Goal: Task Accomplishment & Management: Use online tool/utility

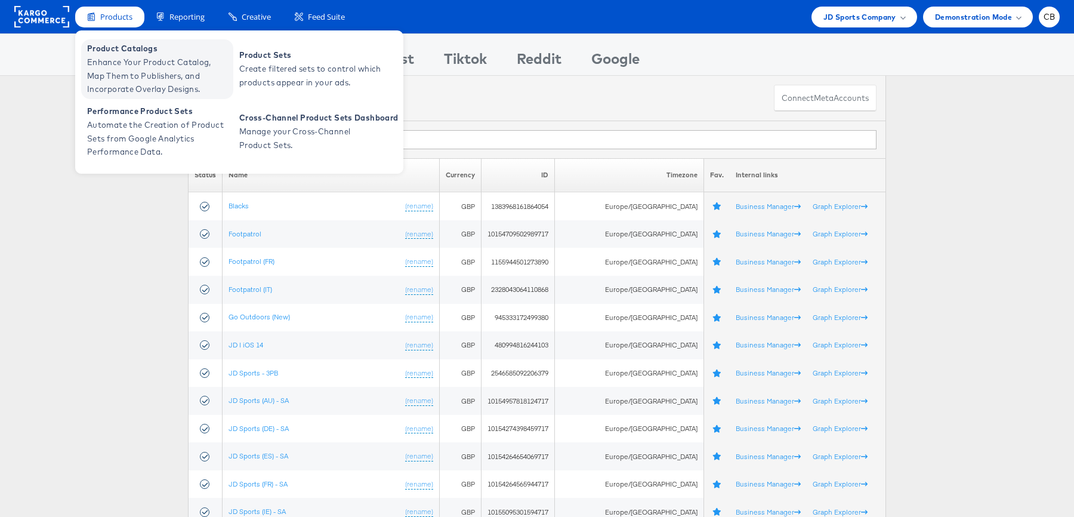
click at [115, 59] on span "Enhance Your Product Catalog, Map Them to Publishers, and Incorporate Overlay D…" at bounding box center [158, 75] width 143 height 41
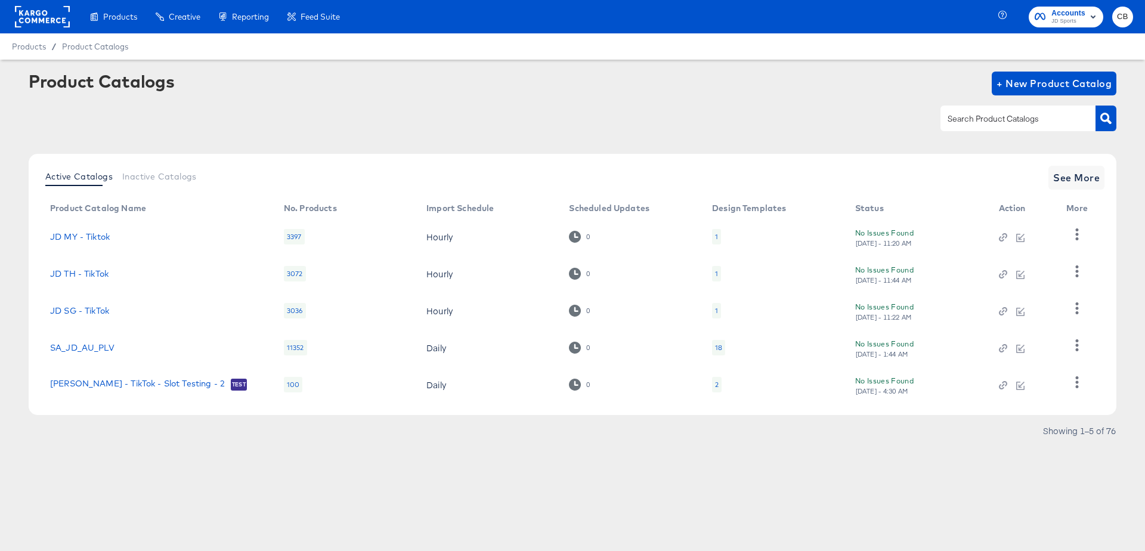
click at [40, 13] on rect at bounding box center [42, 16] width 55 height 21
click at [1003, 116] on input "text" at bounding box center [1009, 119] width 127 height 14
click at [51, 21] on rect at bounding box center [42, 16] width 55 height 21
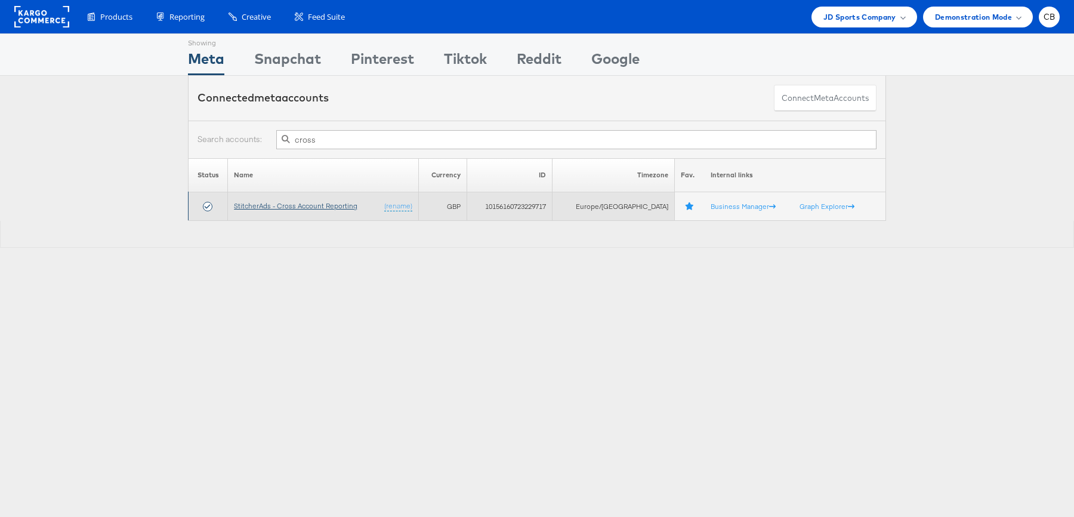
type input "cross"
click at [314, 202] on link "StitcherAds - Cross Account Reporting" at bounding box center [295, 205] width 123 height 9
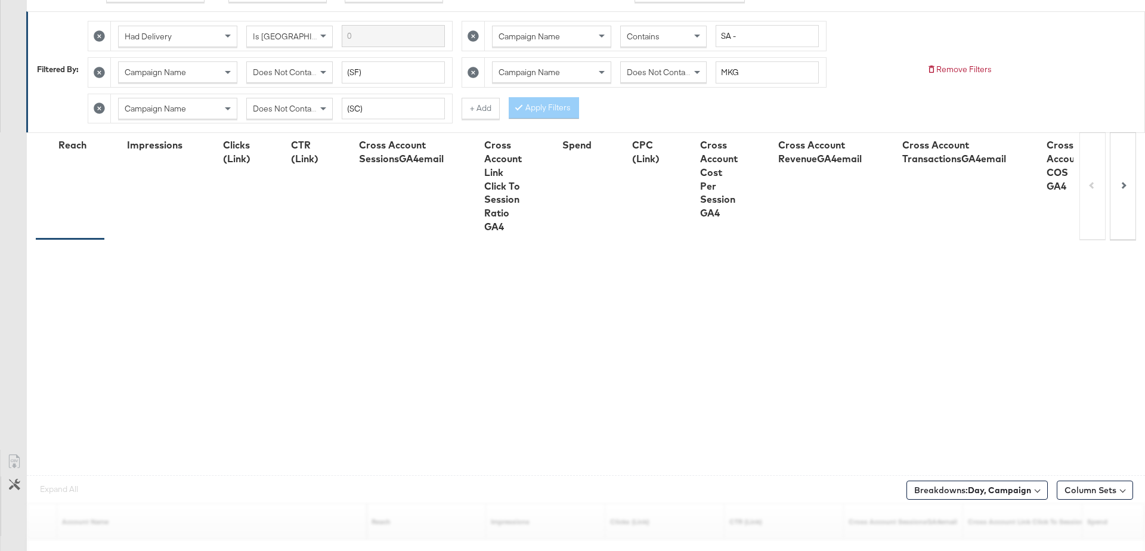
scroll to position [321, 0]
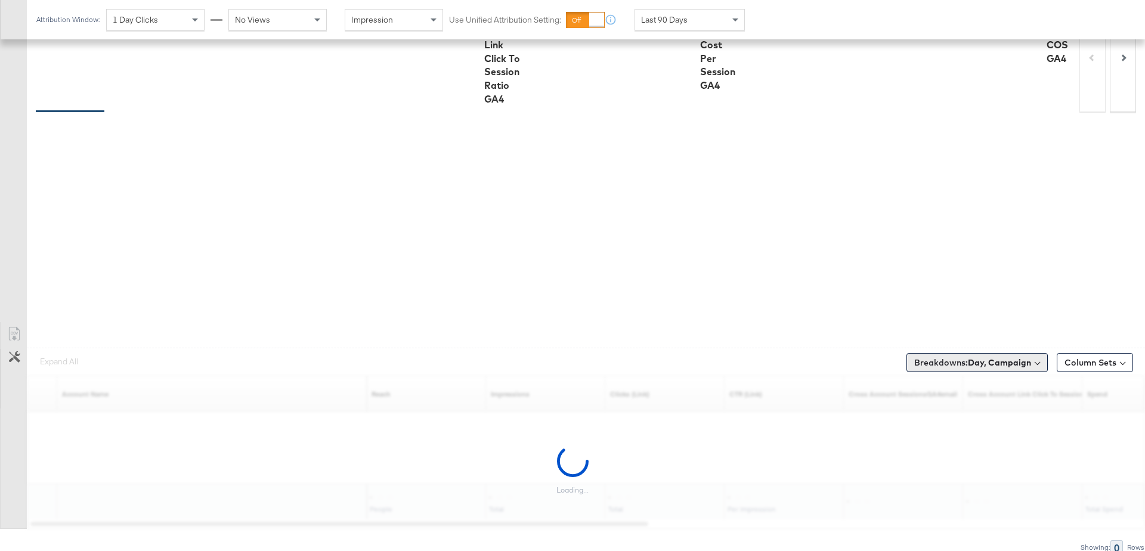
click at [986, 357] on span "Breakdowns: Day, Campaign" at bounding box center [973, 363] width 117 height 12
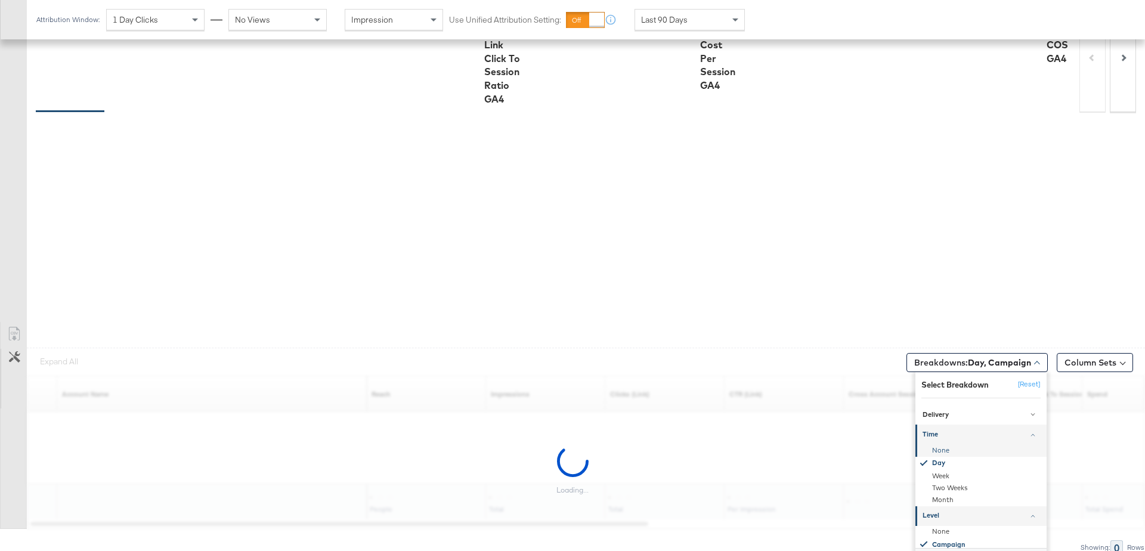
click at [940, 444] on div "None" at bounding box center [982, 450] width 129 height 12
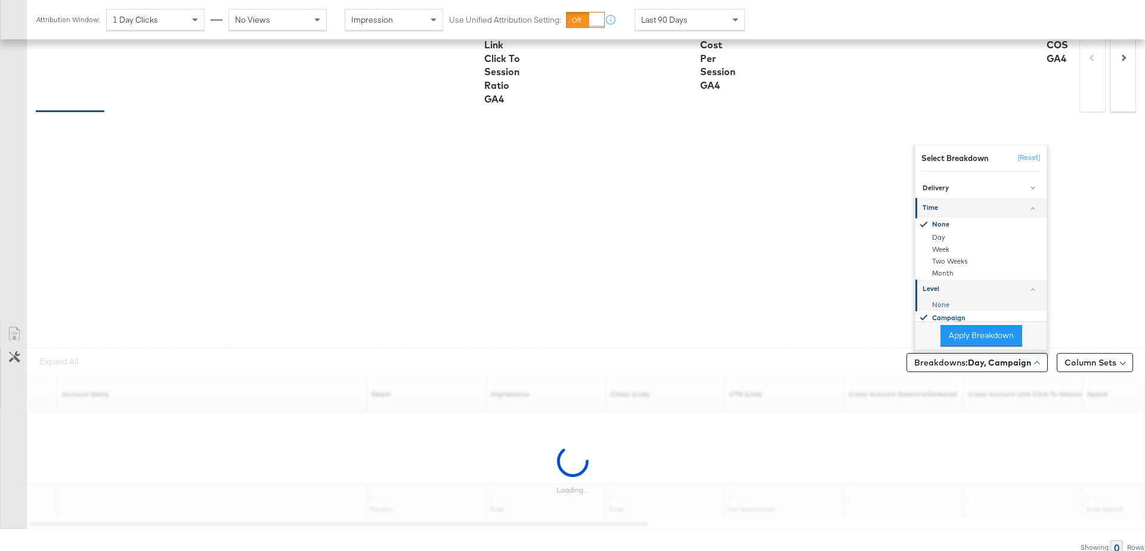
click at [940, 302] on div "None" at bounding box center [982, 305] width 129 height 12
click at [969, 336] on button "Apply Breakdown" at bounding box center [982, 335] width 82 height 21
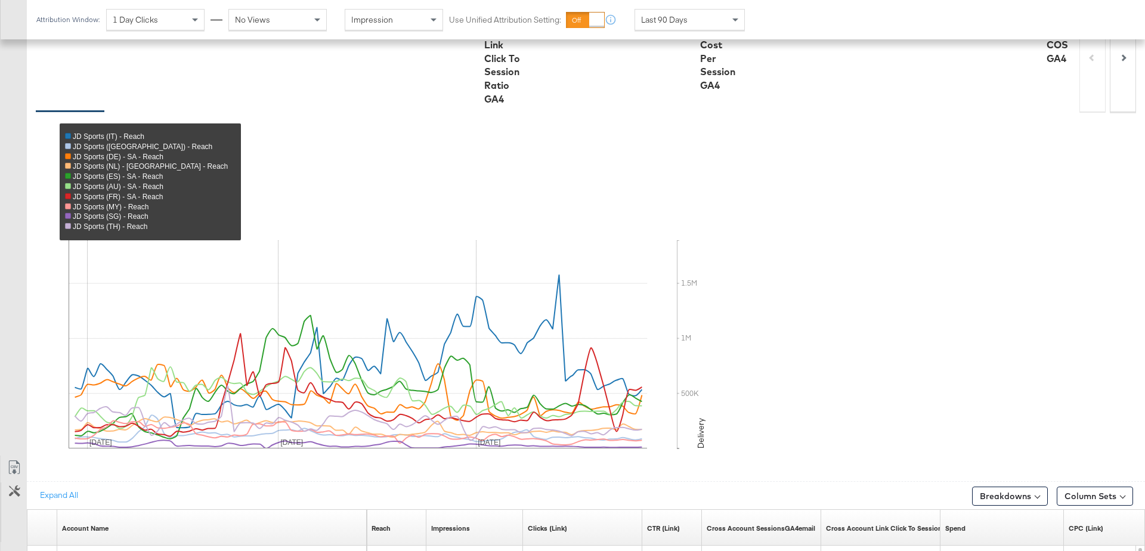
scroll to position [634, 0]
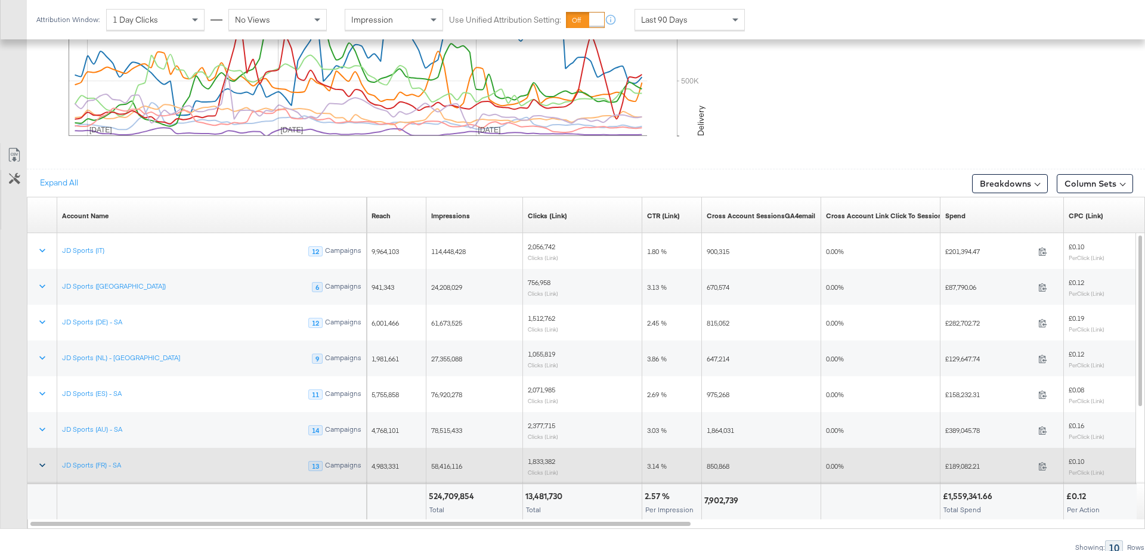
click at [41, 459] on icon at bounding box center [42, 465] width 12 height 12
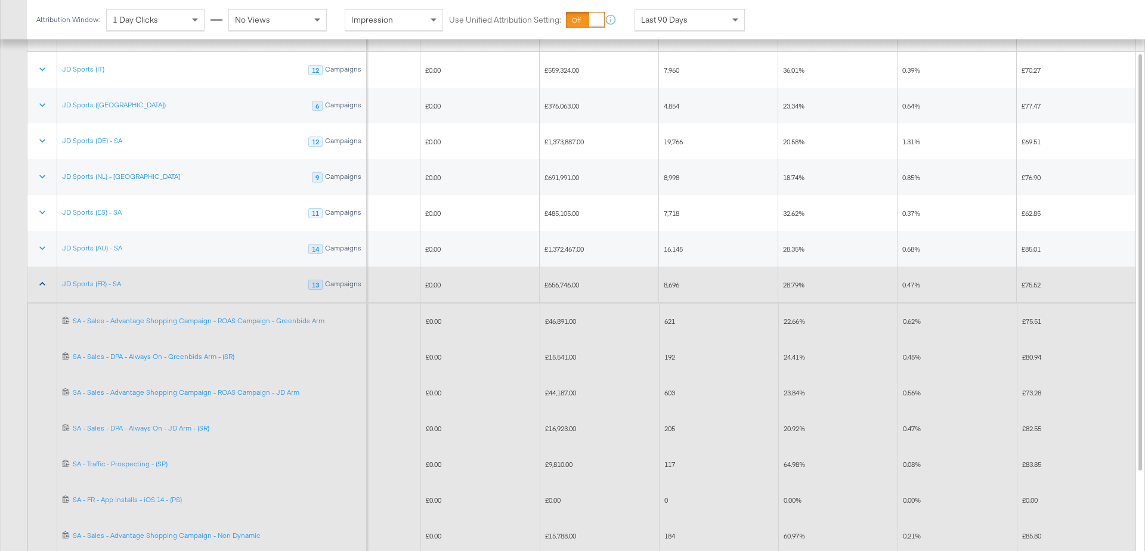
scroll to position [799, 0]
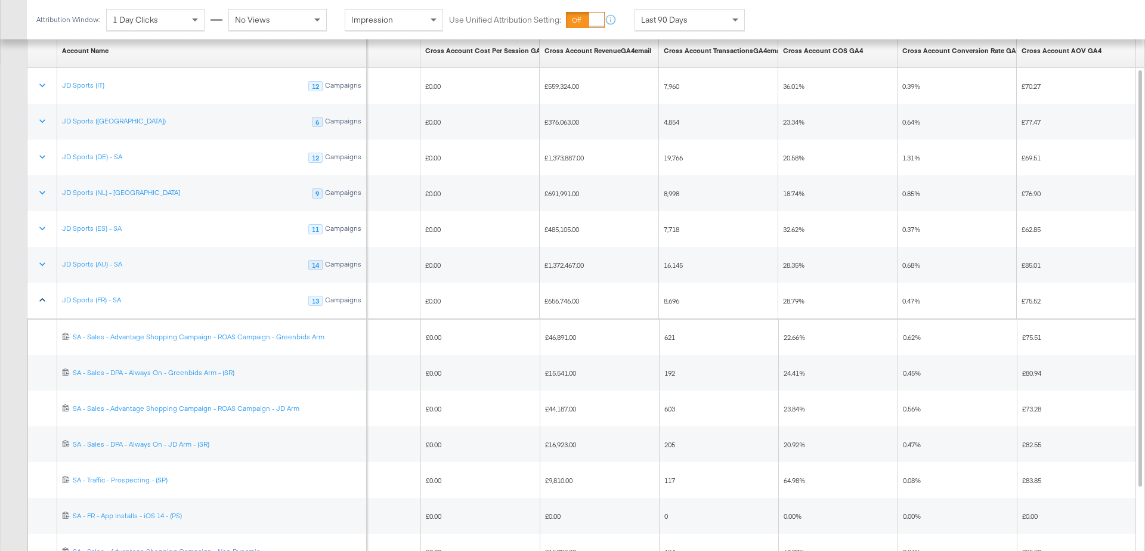
click at [33, 290] on button at bounding box center [42, 300] width 29 height 21
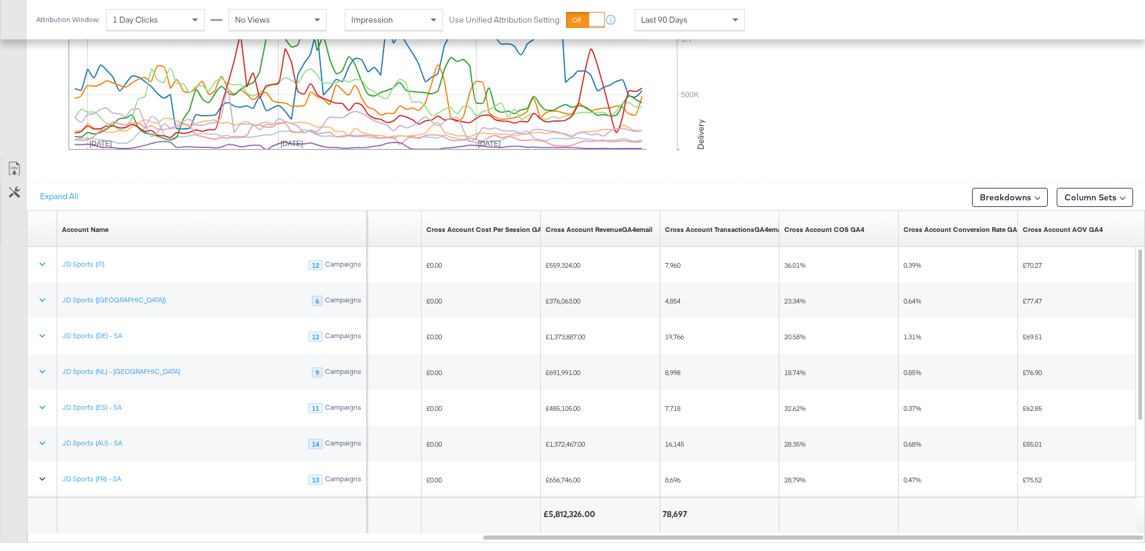
scroll to position [619, 0]
